Goal: Register for event/course

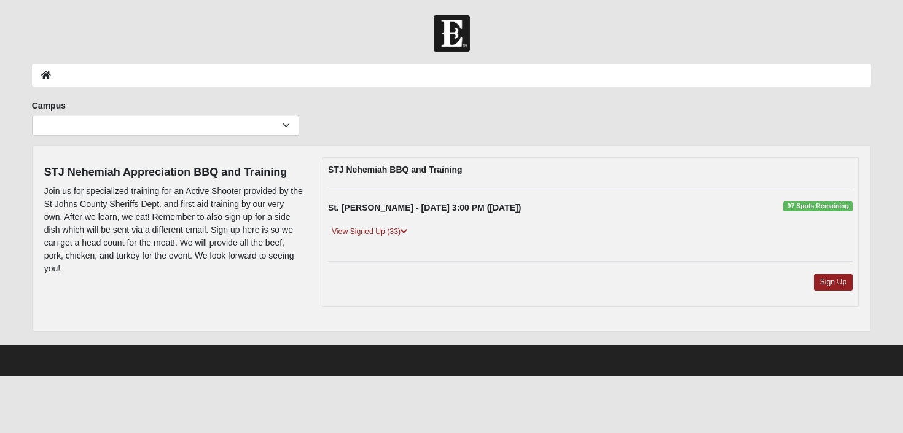
click at [418, 227] on div "View Signed Up (33)" at bounding box center [590, 236] width 543 height 23
drag, startPoint x: 415, startPoint y: 228, endPoint x: 407, endPoint y: 232, distance: 8.8
click at [413, 229] on div "View Signed Up (33)" at bounding box center [590, 236] width 543 height 23
click at [405, 233] on icon at bounding box center [404, 231] width 7 height 7
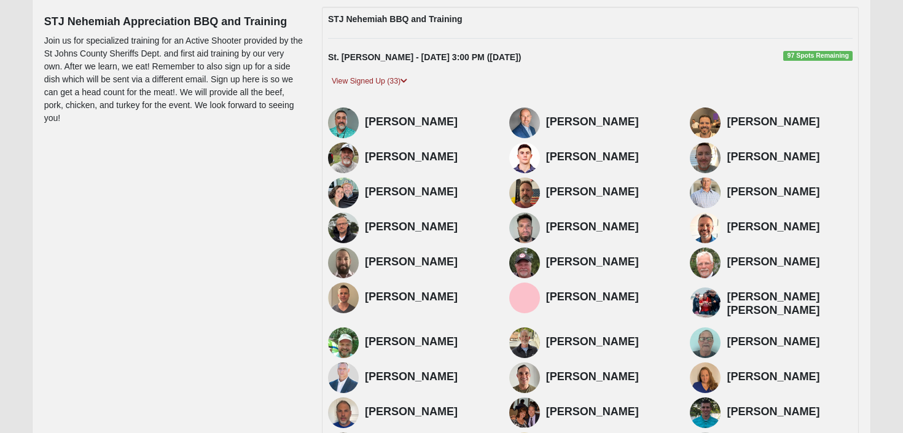
scroll to position [338, 0]
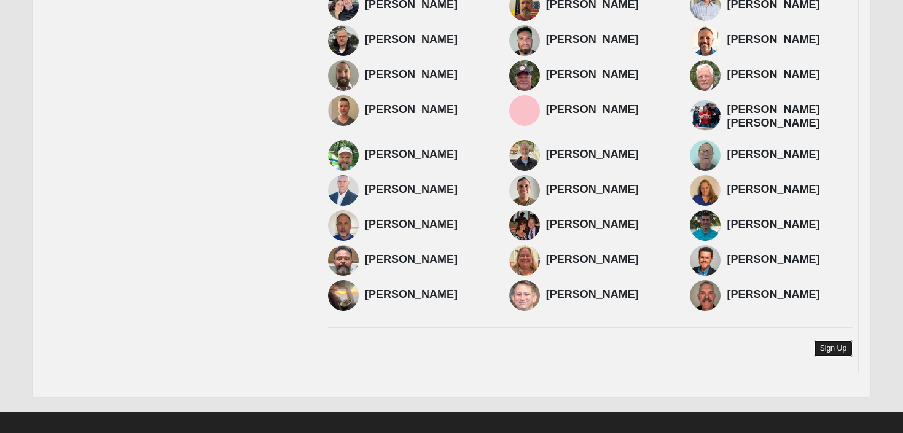
click at [836, 342] on link "Sign Up" at bounding box center [833, 348] width 39 height 17
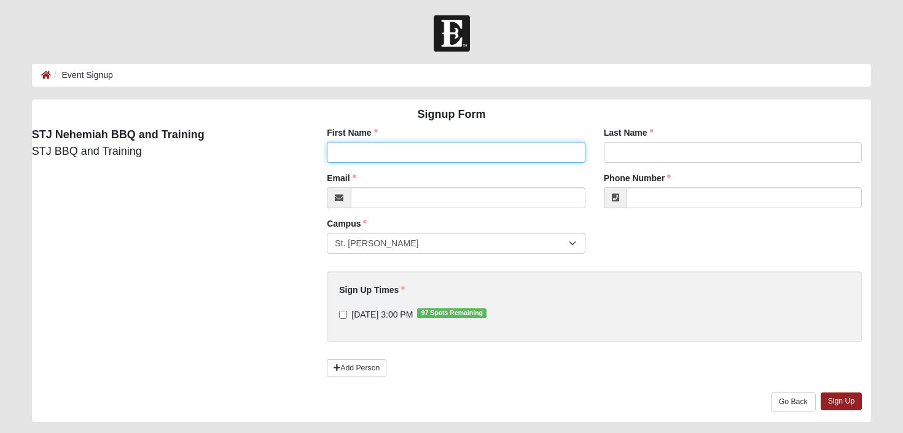
click at [433, 151] on input "First Name" at bounding box center [456, 152] width 259 height 21
type input "TJ"
type input "Anderson"
type input "tj@aljventures.com"
type input "(904) 439-9449"
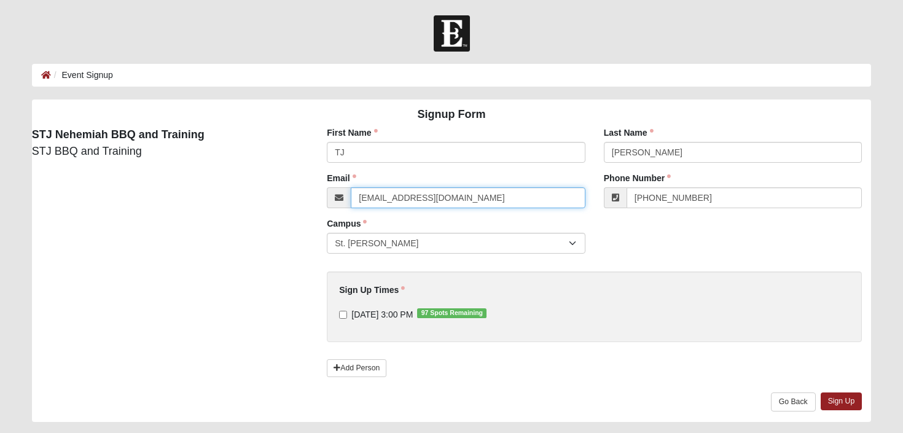
click at [428, 201] on input "tj@aljventures.com" at bounding box center [468, 197] width 235 height 21
click at [461, 200] on input "tj@aljventures.com" at bounding box center [468, 197] width 235 height 21
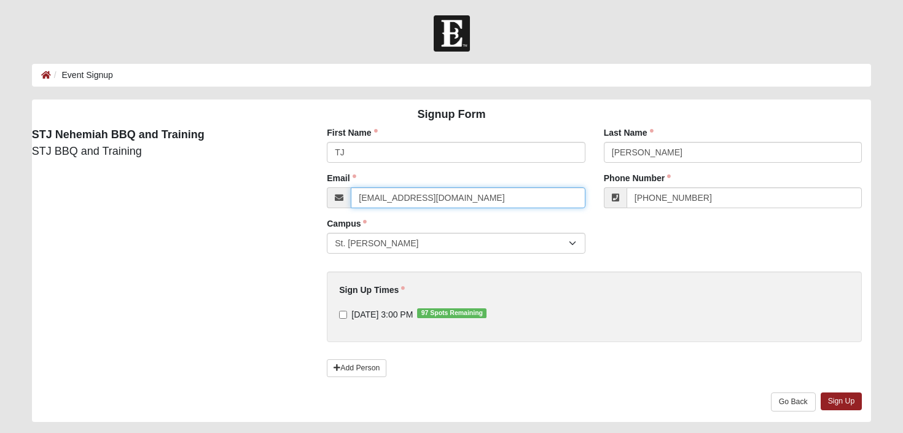
scroll to position [18, 0]
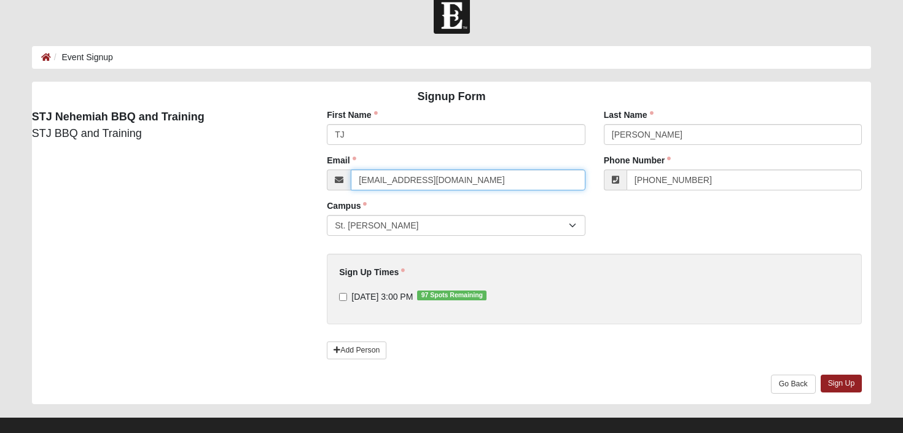
type input "mediaman21@gmail.com"
click at [343, 300] on input "9/27/2025 3:00 PM 97 Spots Remaining" at bounding box center [343, 297] width 8 height 8
checkbox input "true"
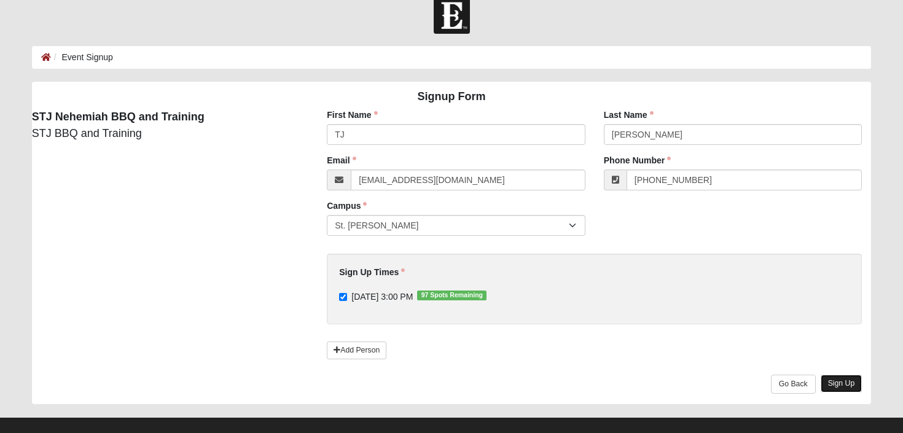
click at [829, 381] on link "Sign Up" at bounding box center [842, 384] width 42 height 18
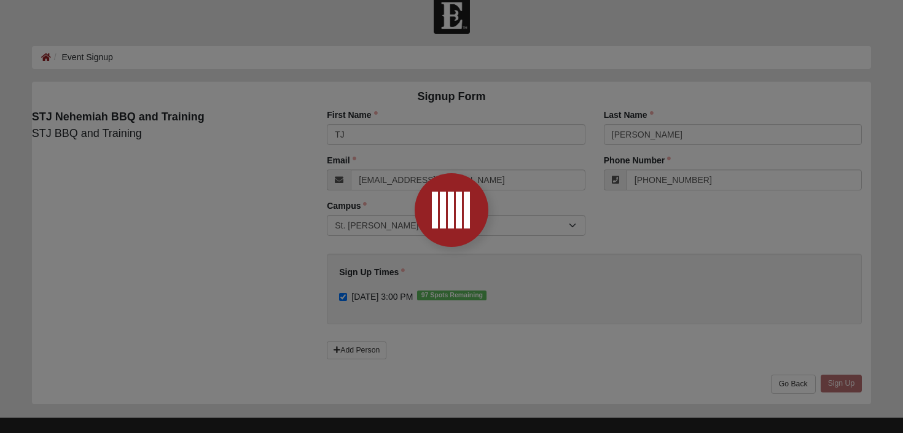
scroll to position [0, 0]
